Goal: Navigation & Orientation: Understand site structure

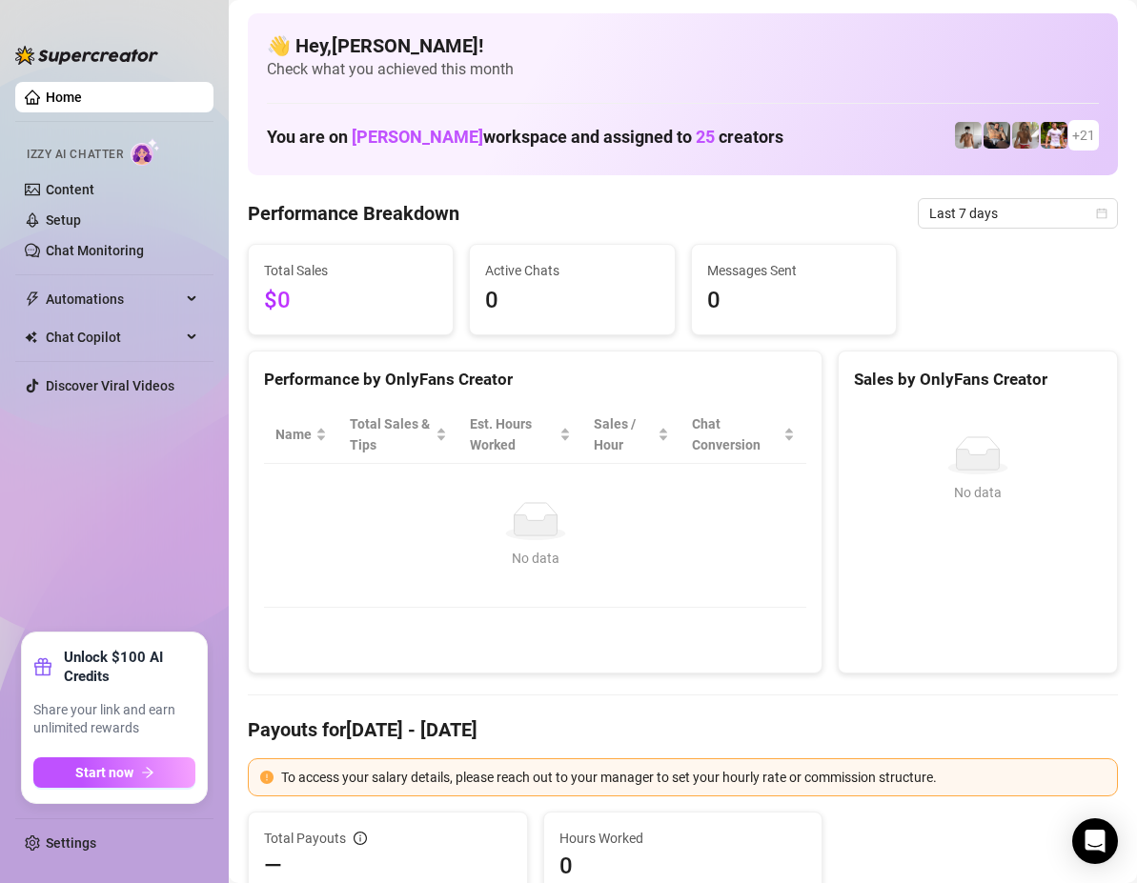
click at [82, 93] on link "Home" at bounding box center [64, 97] width 36 height 15
click at [77, 187] on link "Content" at bounding box center [70, 189] width 49 height 15
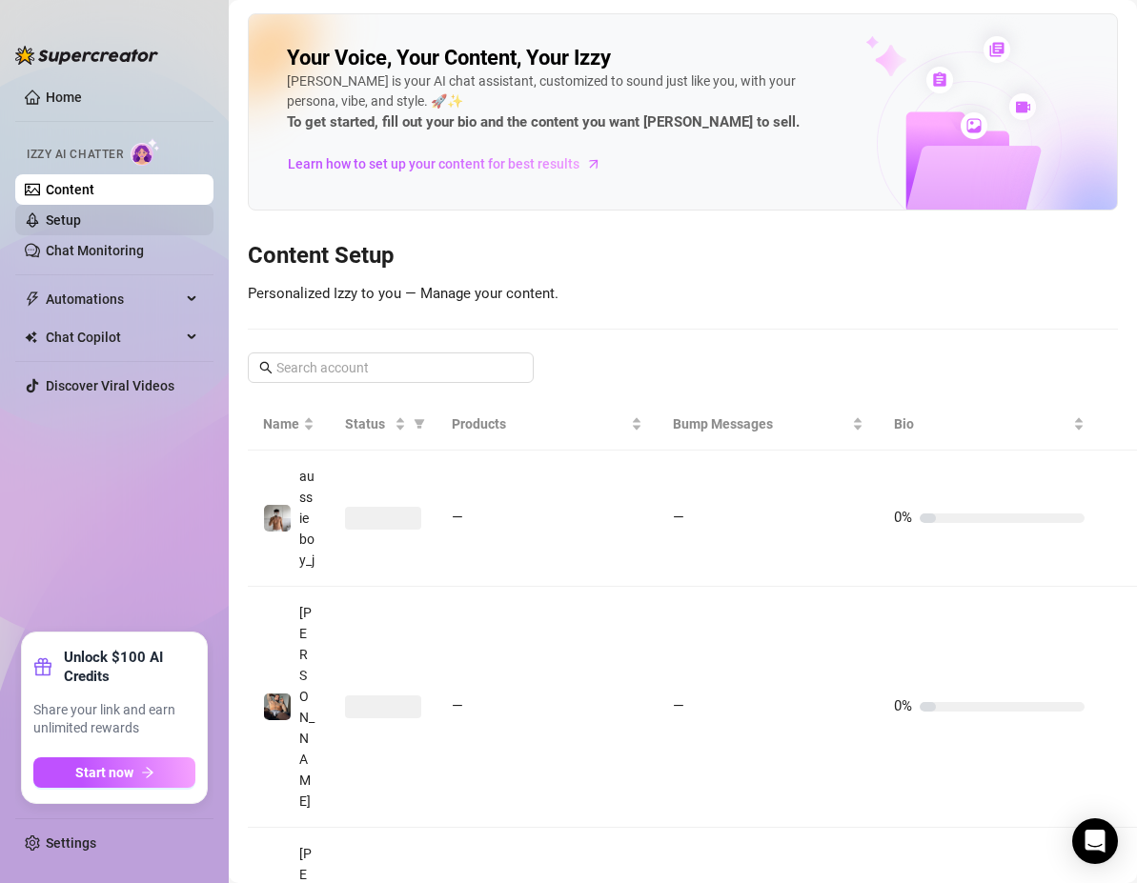
click at [74, 213] on link "Setup" at bounding box center [63, 219] width 35 height 15
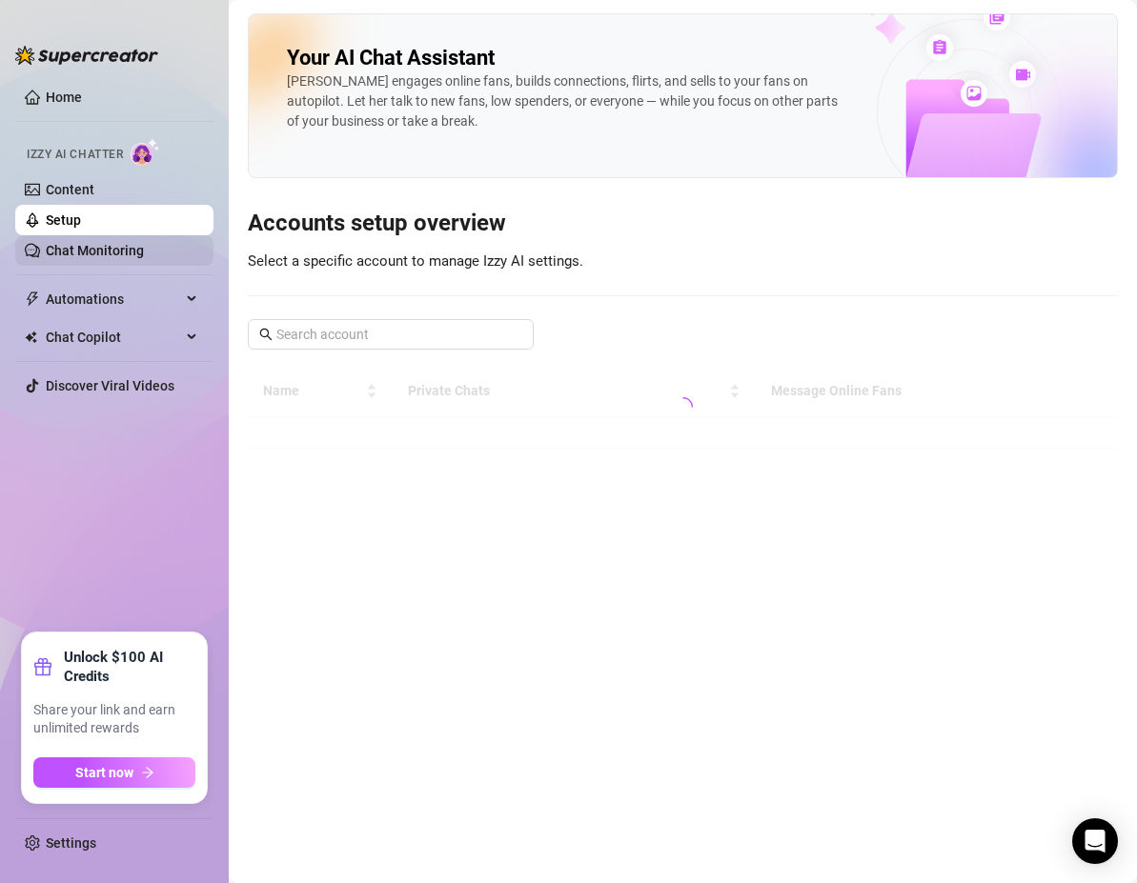
click at [86, 249] on link "Chat Monitoring" at bounding box center [95, 250] width 98 height 15
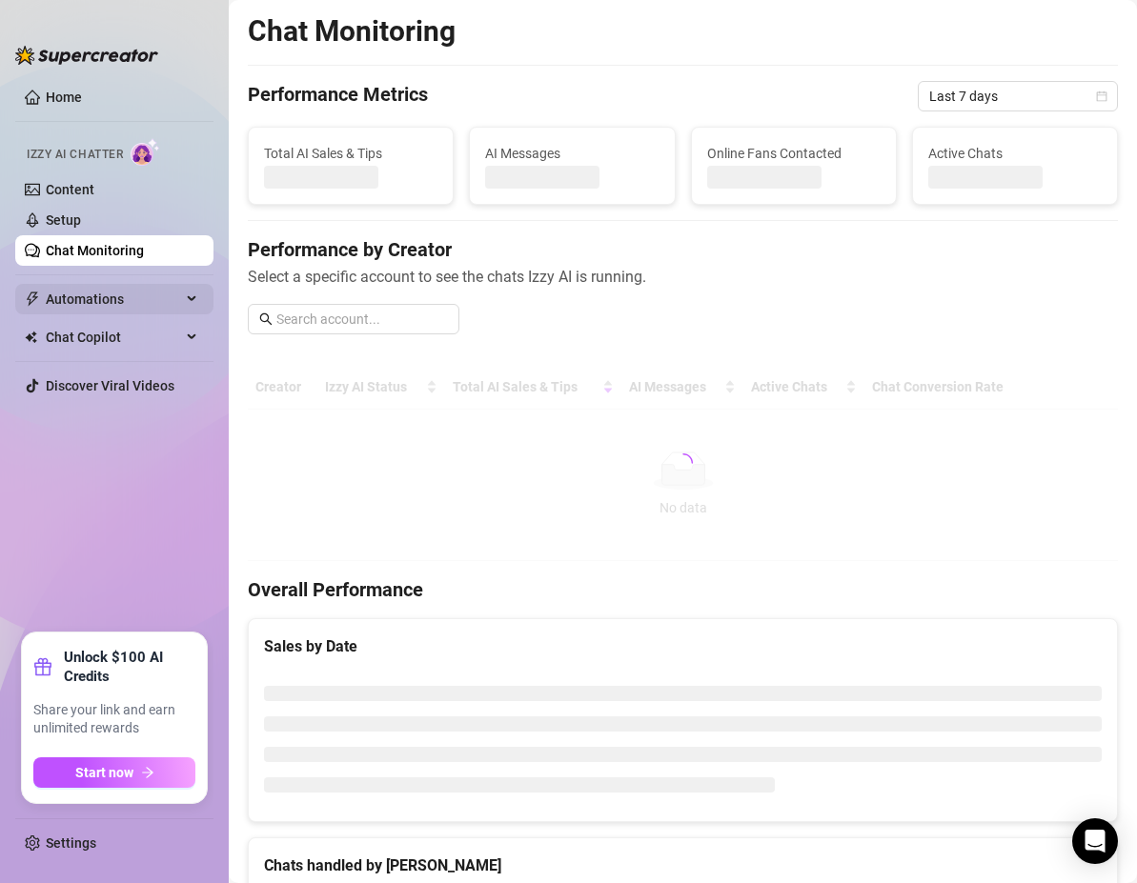
click at [91, 293] on span "Automations" at bounding box center [113, 299] width 135 height 30
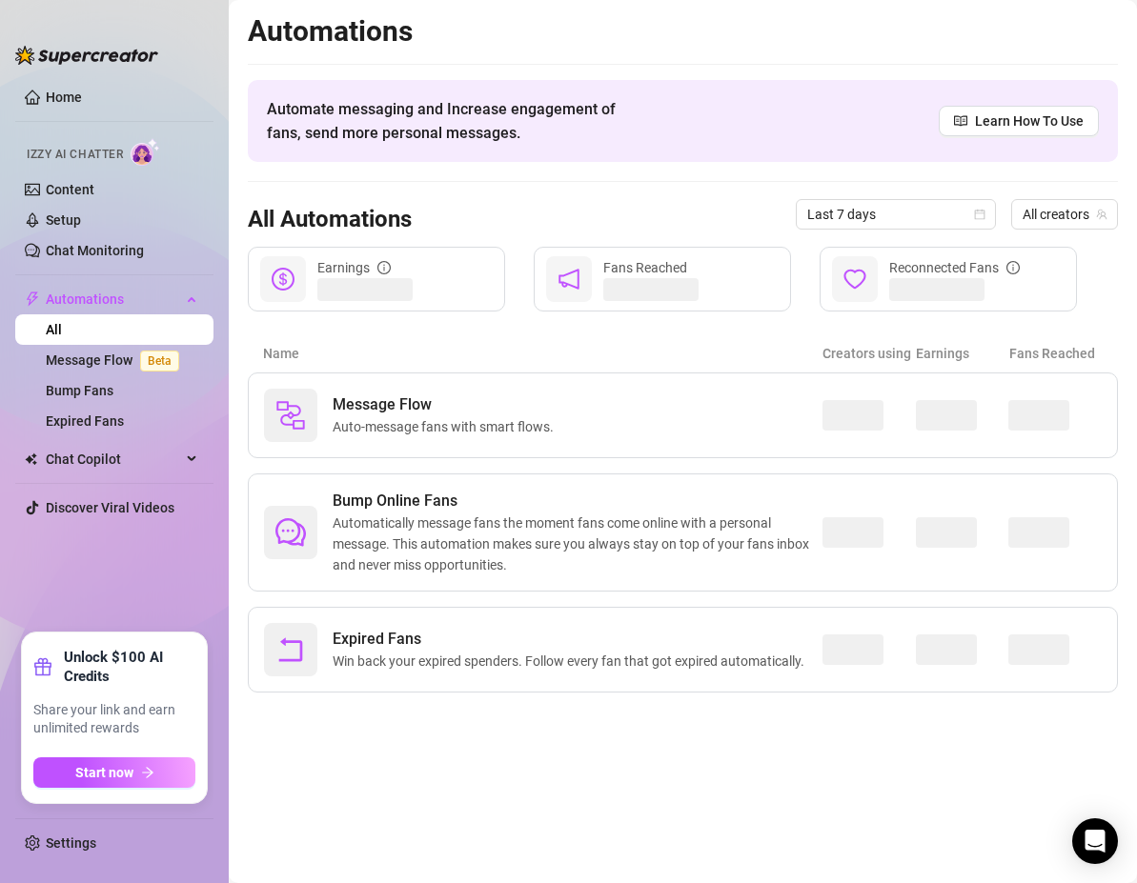
click at [377, 738] on main "Automations Automate messaging and Increase engagement of fans, send more perso…" at bounding box center [683, 441] width 908 height 883
click at [123, 567] on ul "Home Izzy AI Chatter Content Setup Chat Monitoring Automations All Message Flow…" at bounding box center [114, 349] width 198 height 551
